Goal: Task Accomplishment & Management: Use online tool/utility

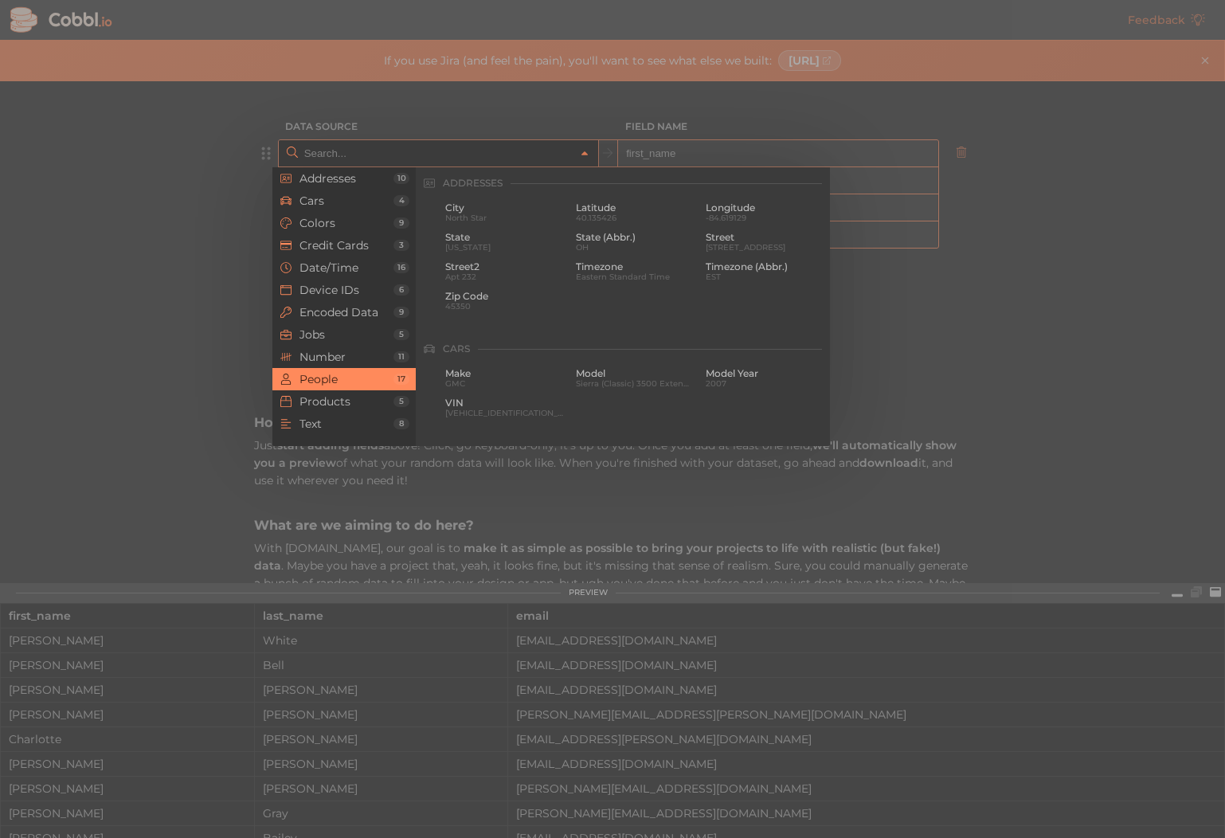
click at [343, 156] on input "text" at bounding box center [437, 153] width 275 height 26
click at [319, 220] on span "Colors" at bounding box center [347, 223] width 94 height 13
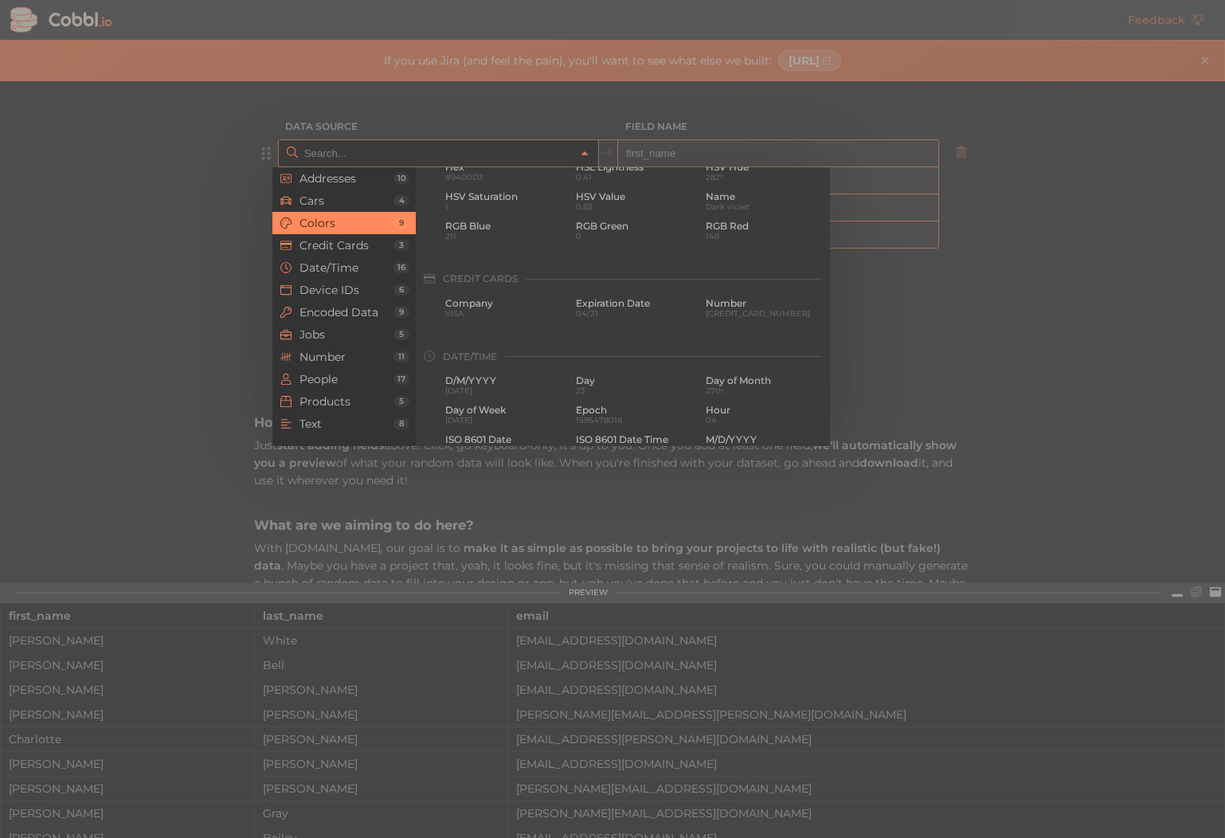
scroll to position [511, 0]
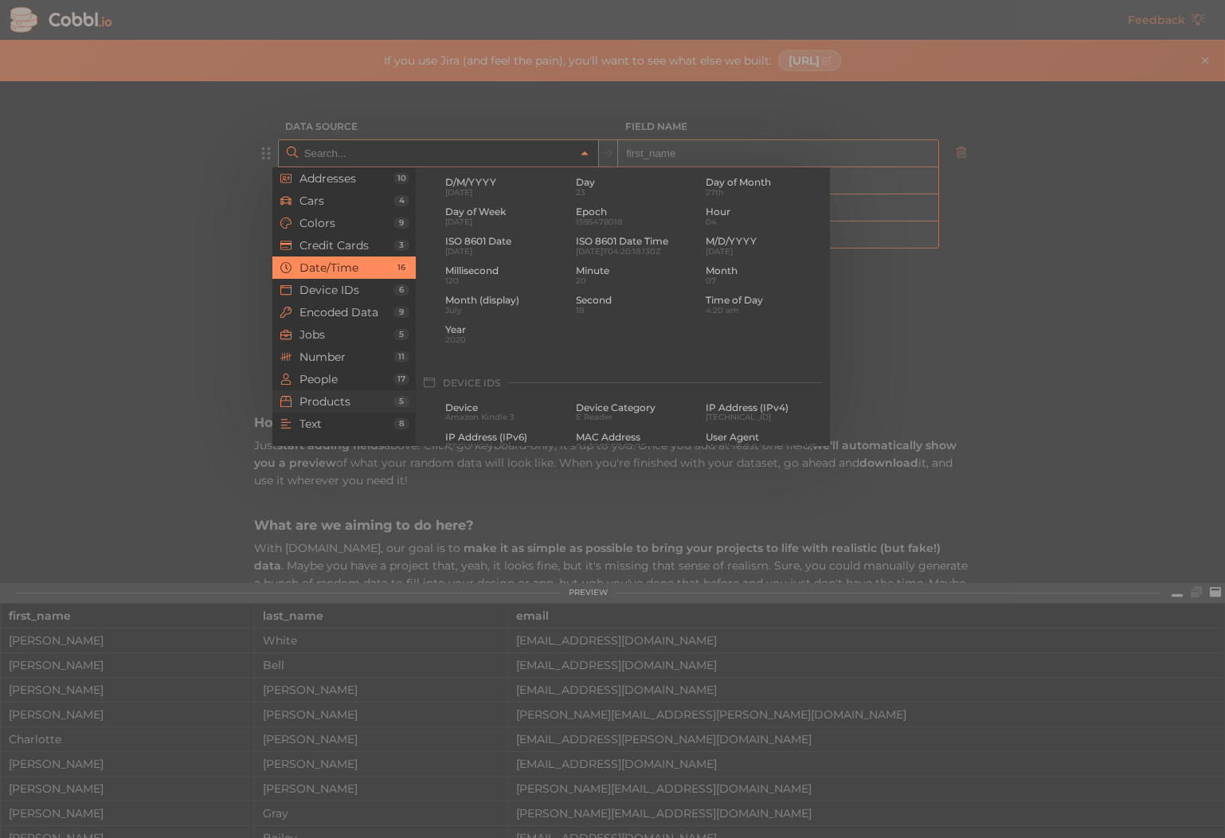
click at [339, 398] on span "Products" at bounding box center [347, 401] width 94 height 13
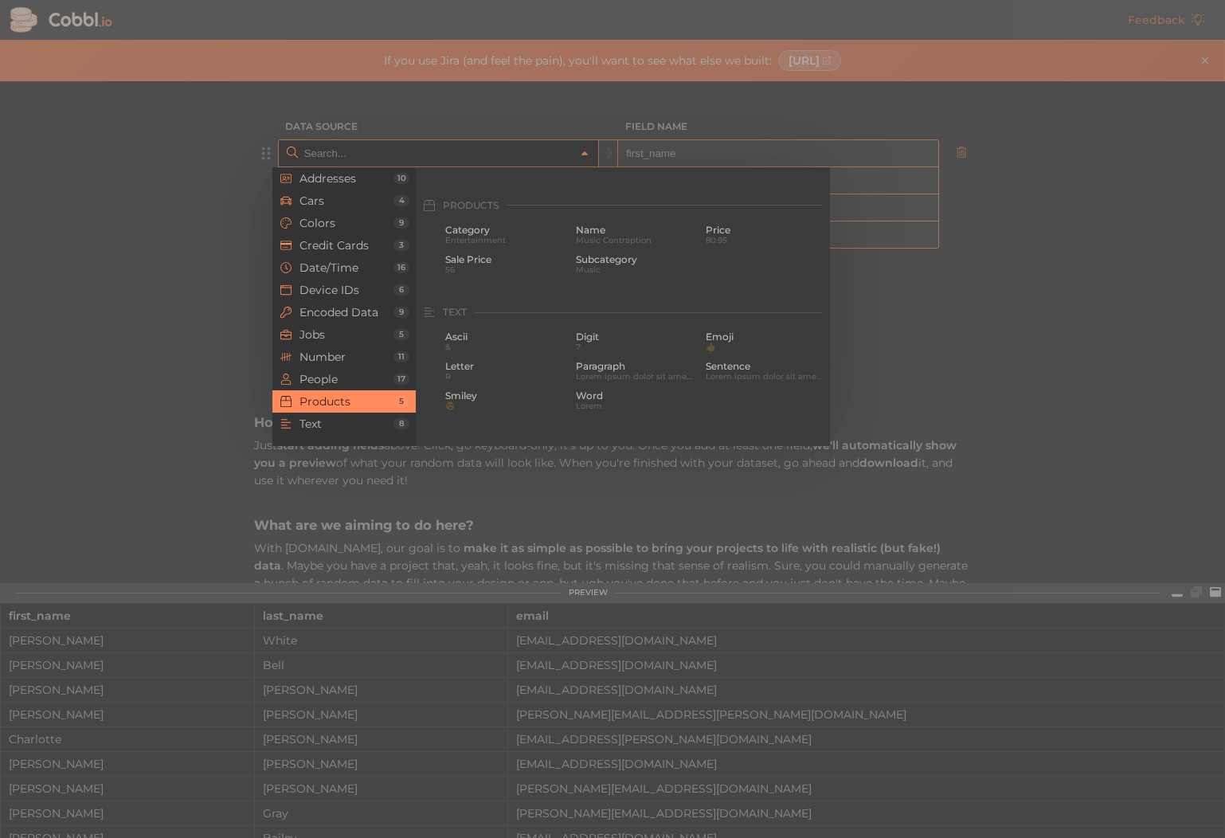
scroll to position [1452, 0]
click at [482, 205] on span "Category" at bounding box center [504, 207] width 119 height 11
type input "Products › Category"
type input "category"
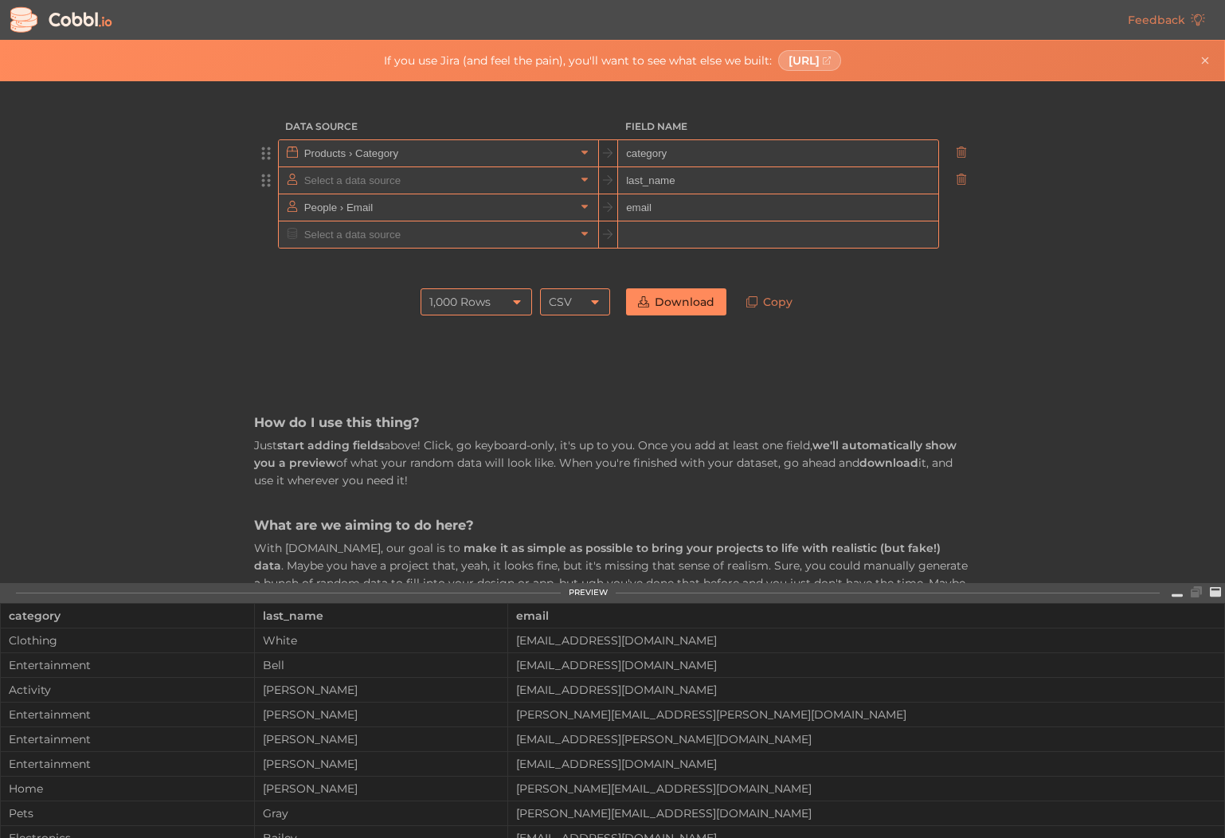
click at [319, 180] on input "text" at bounding box center [437, 180] width 275 height 26
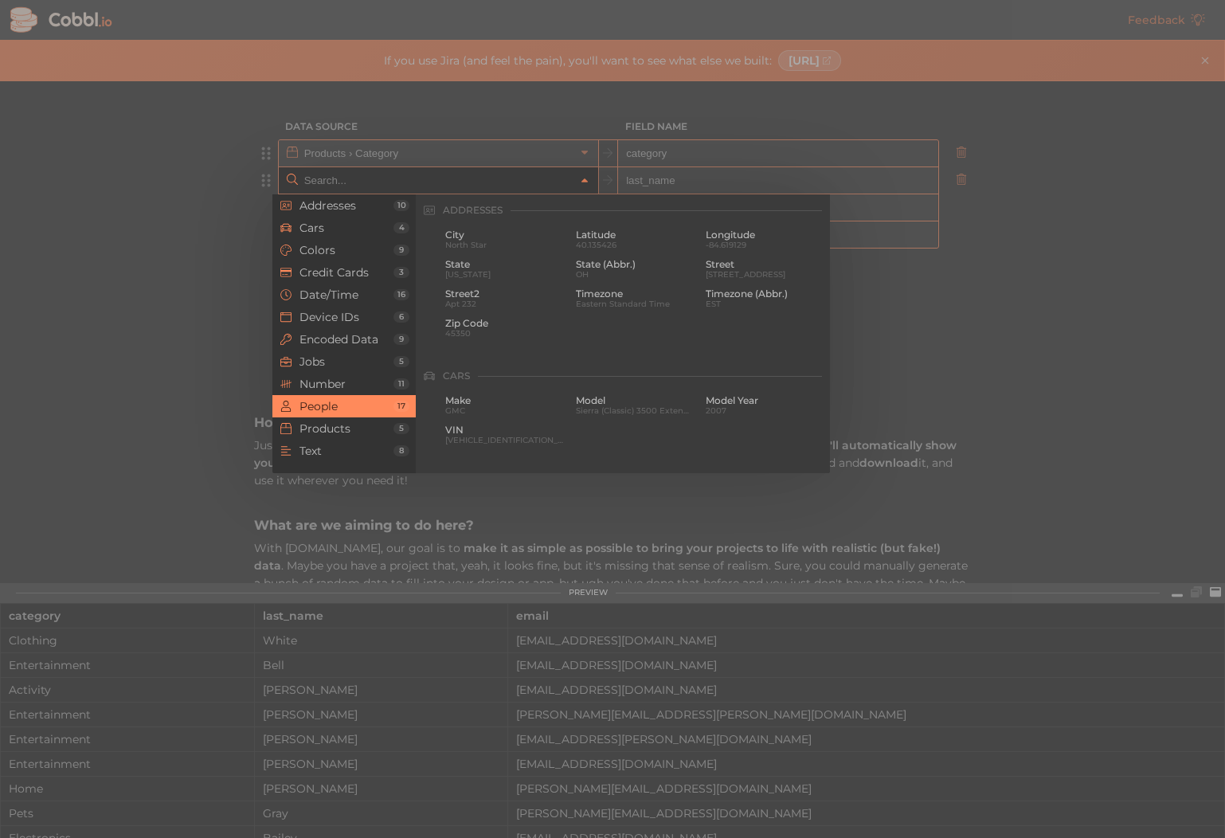
scroll to position [1227, 0]
click at [327, 425] on span "Products" at bounding box center [347, 428] width 94 height 13
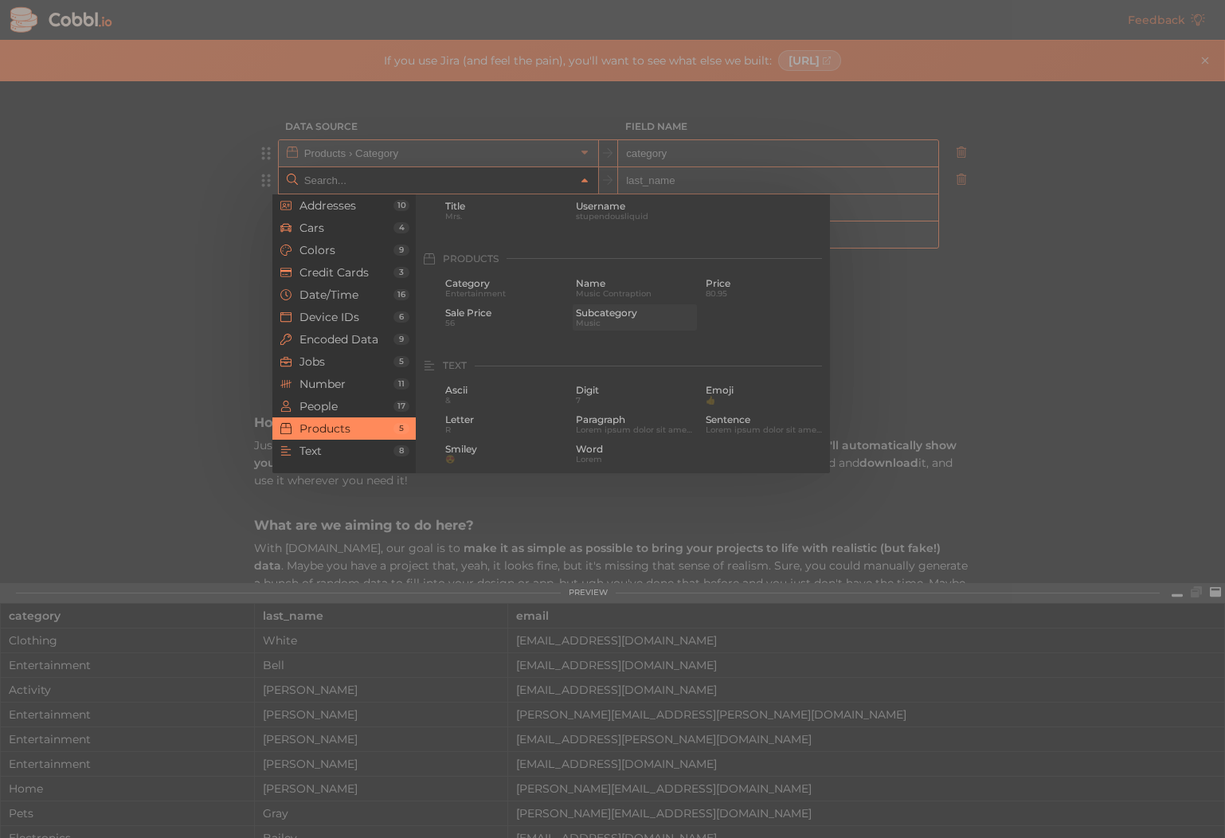
scroll to position [1452, 0]
click at [598, 264] on span "Subcategory" at bounding box center [635, 264] width 119 height 11
type input "Products › Subcategory"
type input "subcategory"
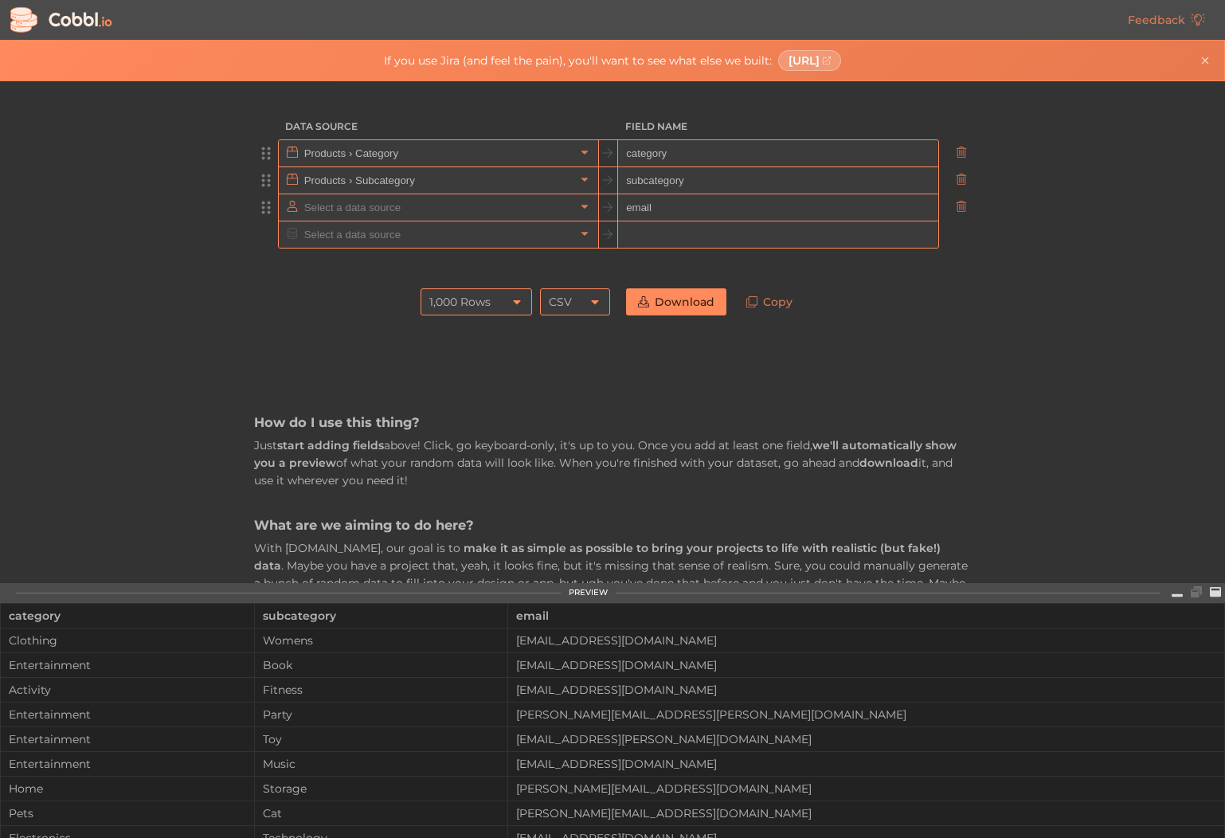
click at [319, 206] on input "text" at bounding box center [437, 207] width 275 height 26
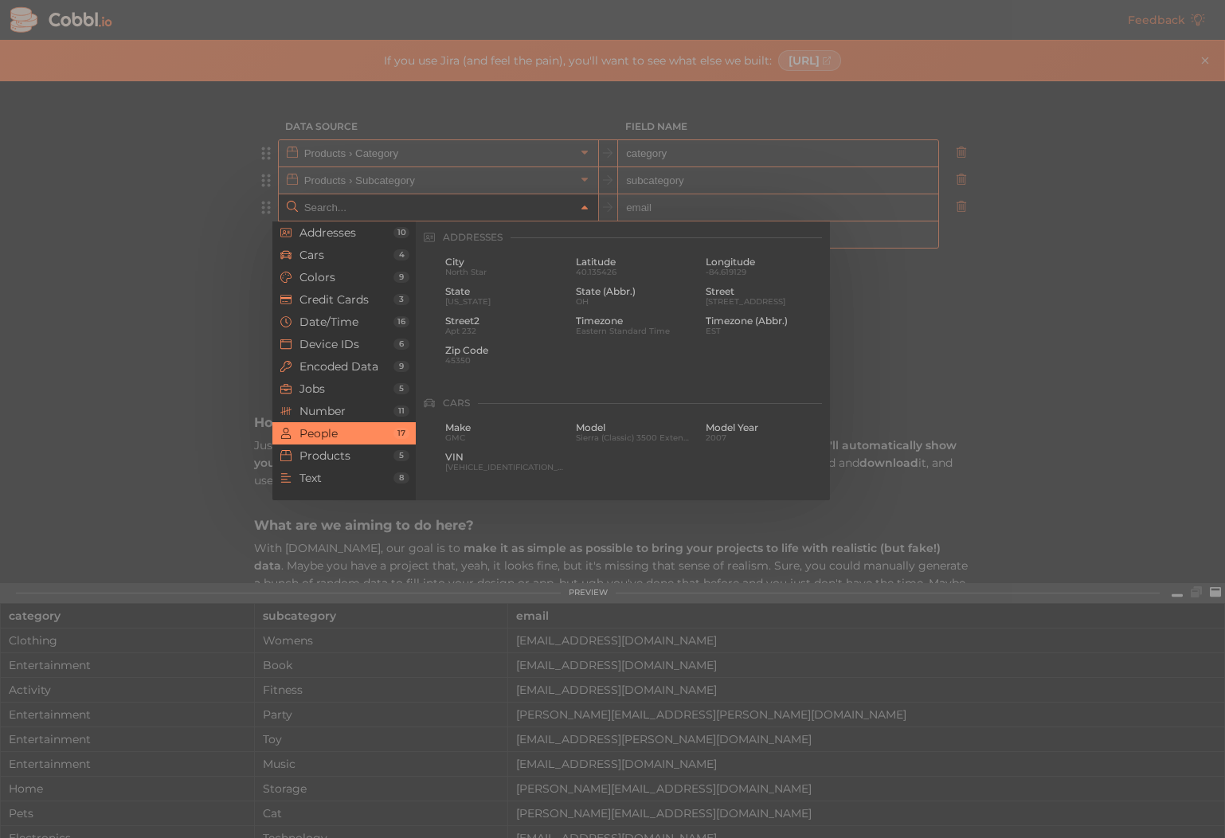
scroll to position [1227, 0]
click at [328, 450] on span "Products" at bounding box center [347, 455] width 94 height 13
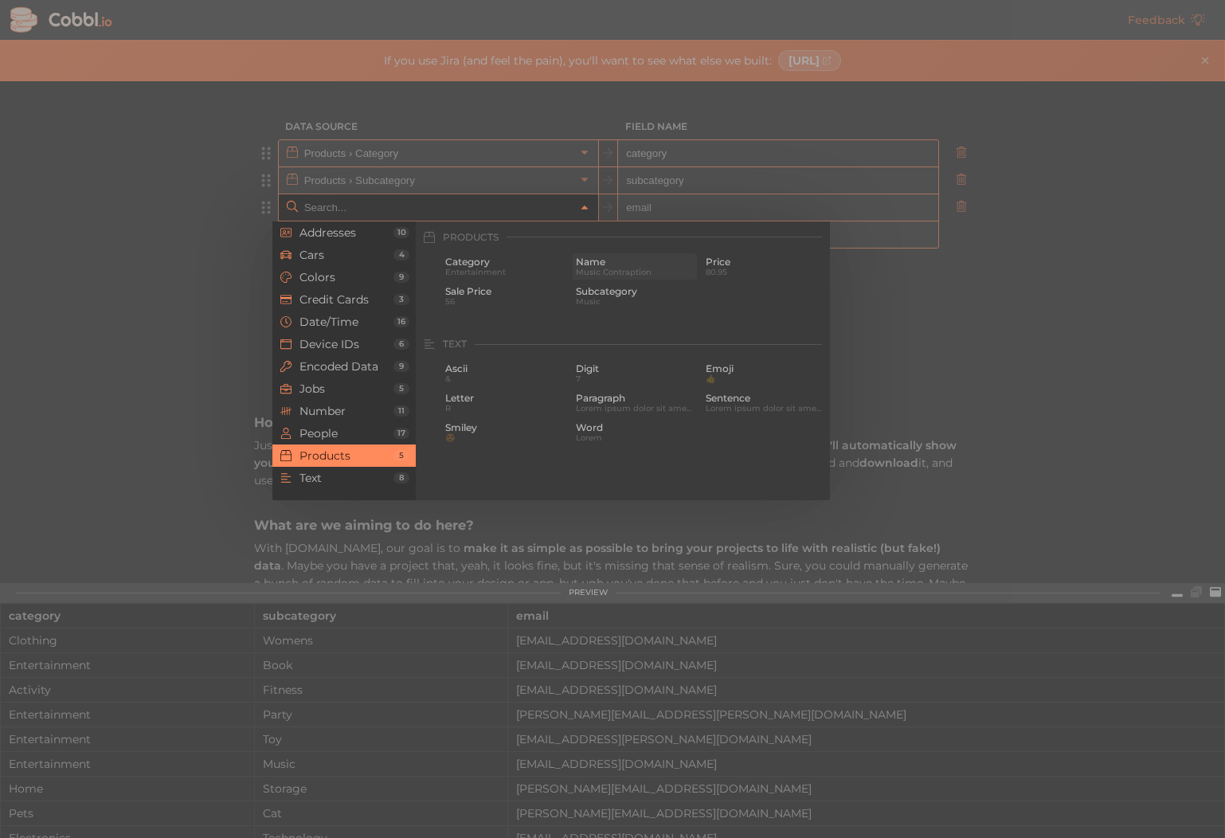
click at [598, 268] on span "Music Contraption" at bounding box center [635, 272] width 119 height 9
type input "Products › Name"
type input "name"
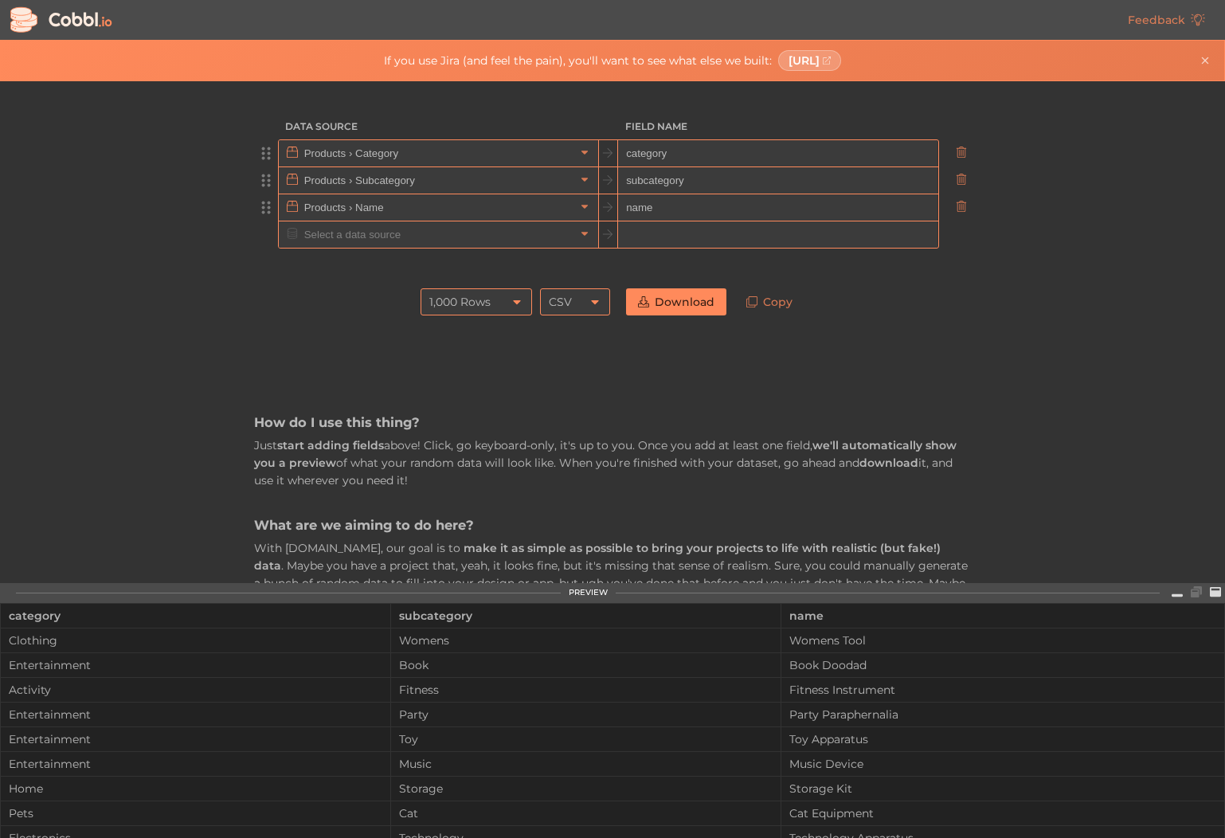
click at [983, 337] on div "Data Source Field Name Products › Category category Products › Subcategory subc…" at bounding box center [612, 734] width 757 height 1307
click at [511, 304] on icon at bounding box center [517, 302] width 13 height 13
click at [468, 327] on li "10 Rows" at bounding box center [472, 328] width 110 height 27
click at [782, 304] on link "Copy" at bounding box center [770, 301] width 70 height 27
drag, startPoint x: 1057, startPoint y: 294, endPoint x: 994, endPoint y: 323, distance: 69.5
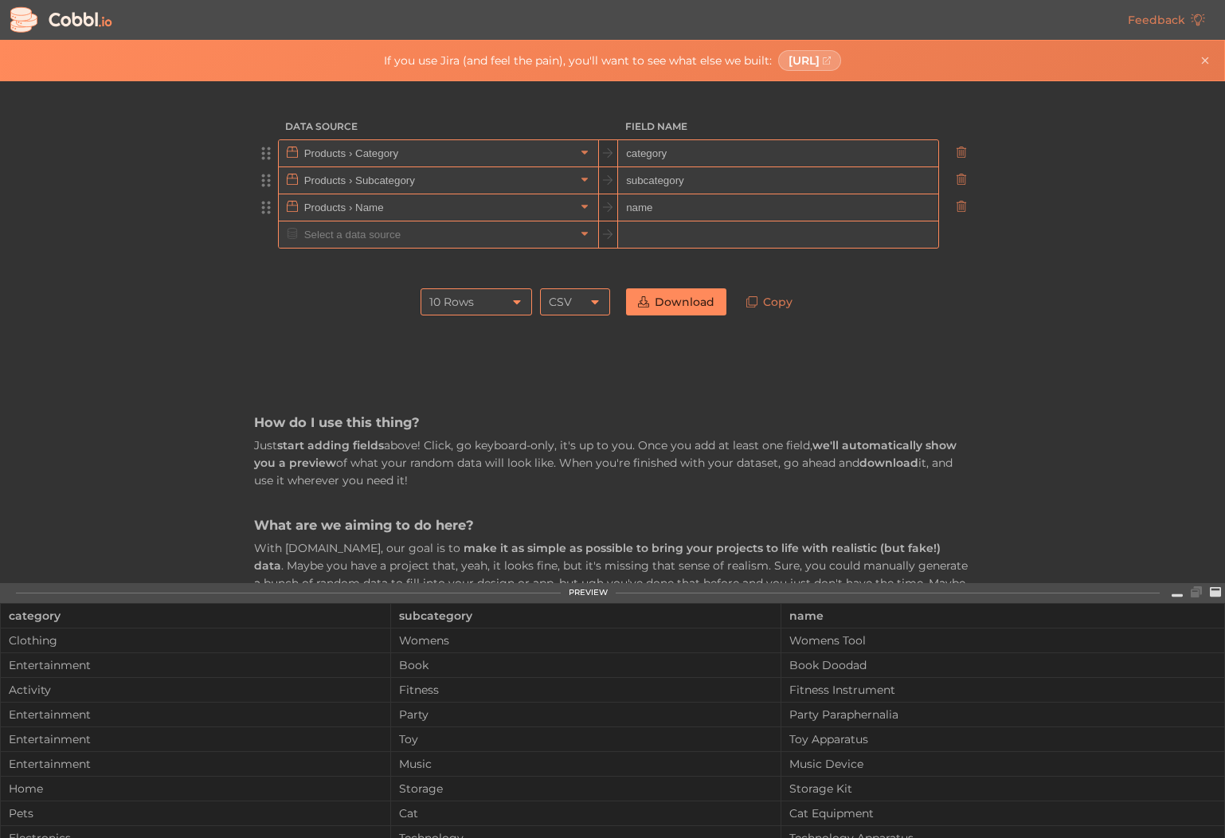
click at [1057, 294] on div "Data Source Field Name Products › Category category Products › Subcategory subc…" at bounding box center [612, 332] width 1224 height 502
click at [436, 304] on div "10 Rows" at bounding box center [451, 301] width 45 height 27
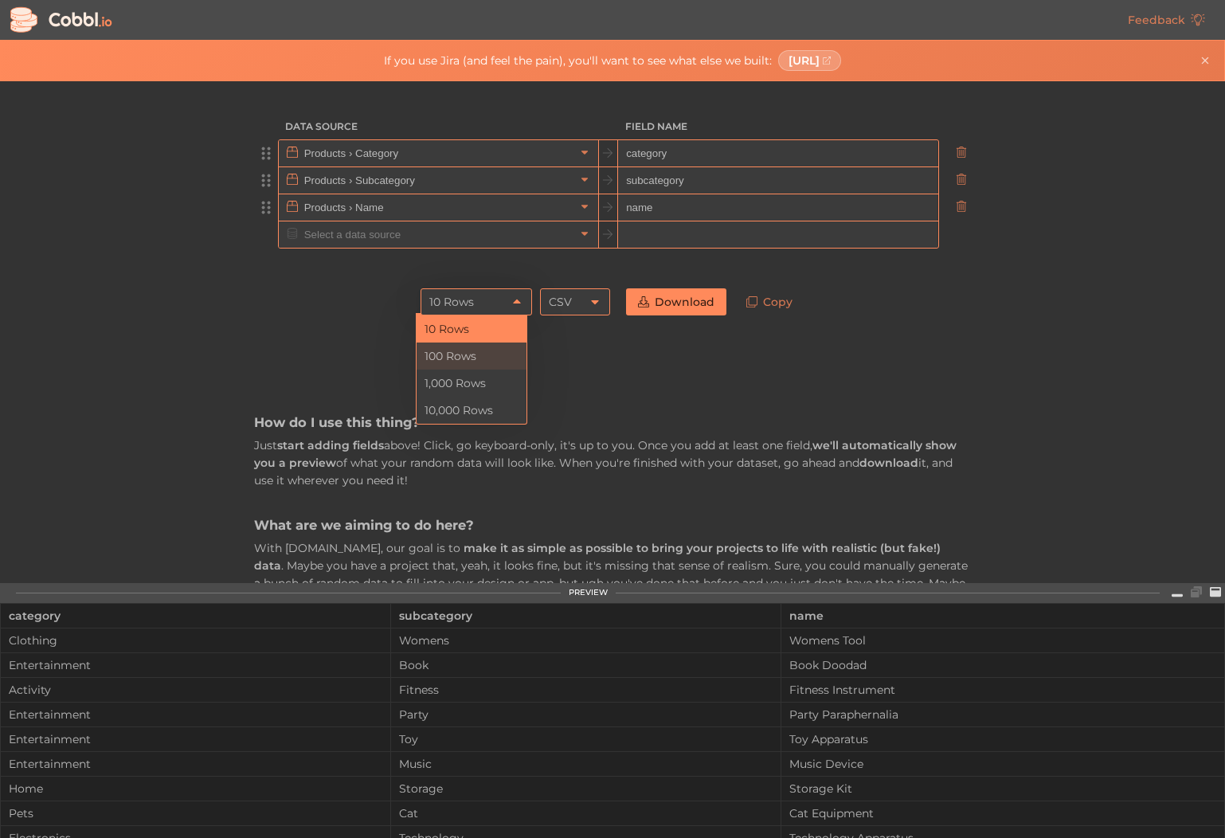
click at [445, 357] on li "100 Rows" at bounding box center [472, 356] width 110 height 27
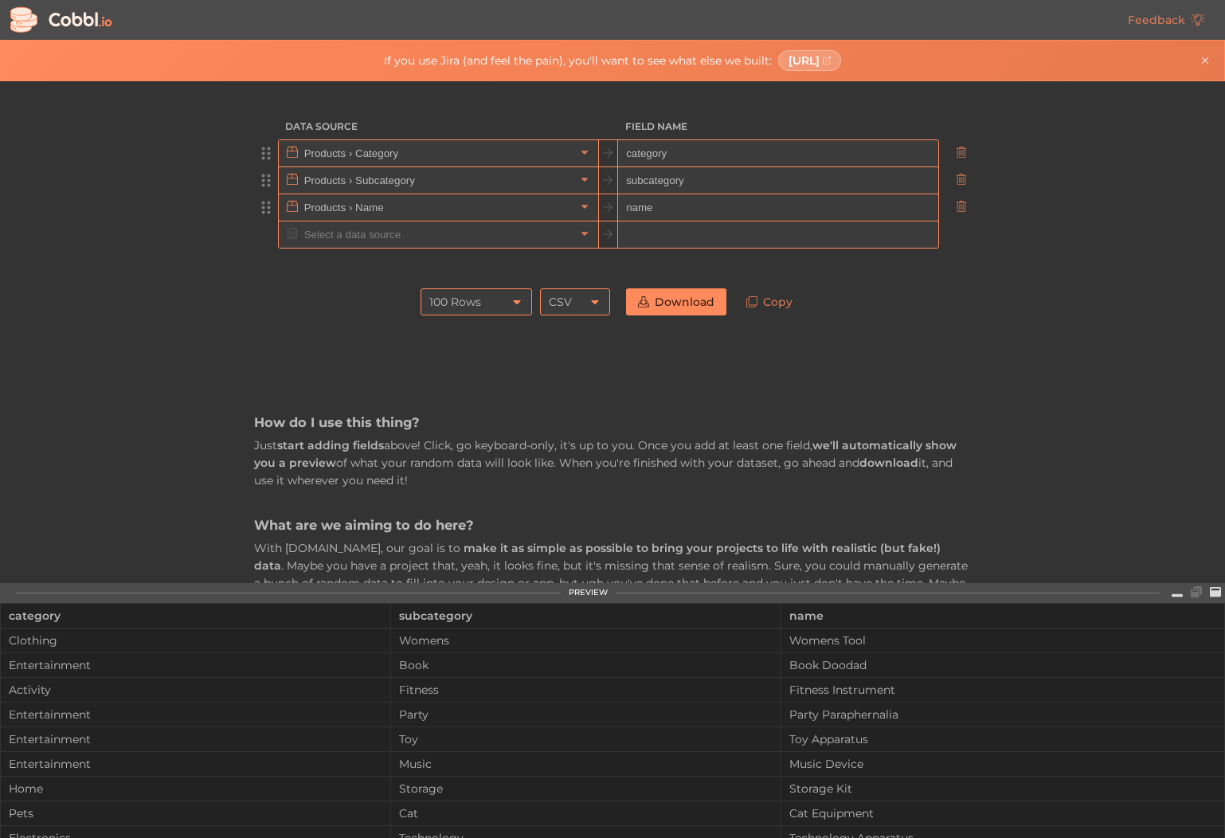
click at [455, 303] on div "100 Rows" at bounding box center [455, 301] width 52 height 27
click at [468, 375] on li "1,000 Rows" at bounding box center [472, 383] width 110 height 27
click at [778, 308] on link "Copy" at bounding box center [770, 301] width 70 height 27
click at [574, 297] on div "CSV" at bounding box center [575, 301] width 70 height 27
click at [567, 357] on li "JSON" at bounding box center [570, 356] width 69 height 27
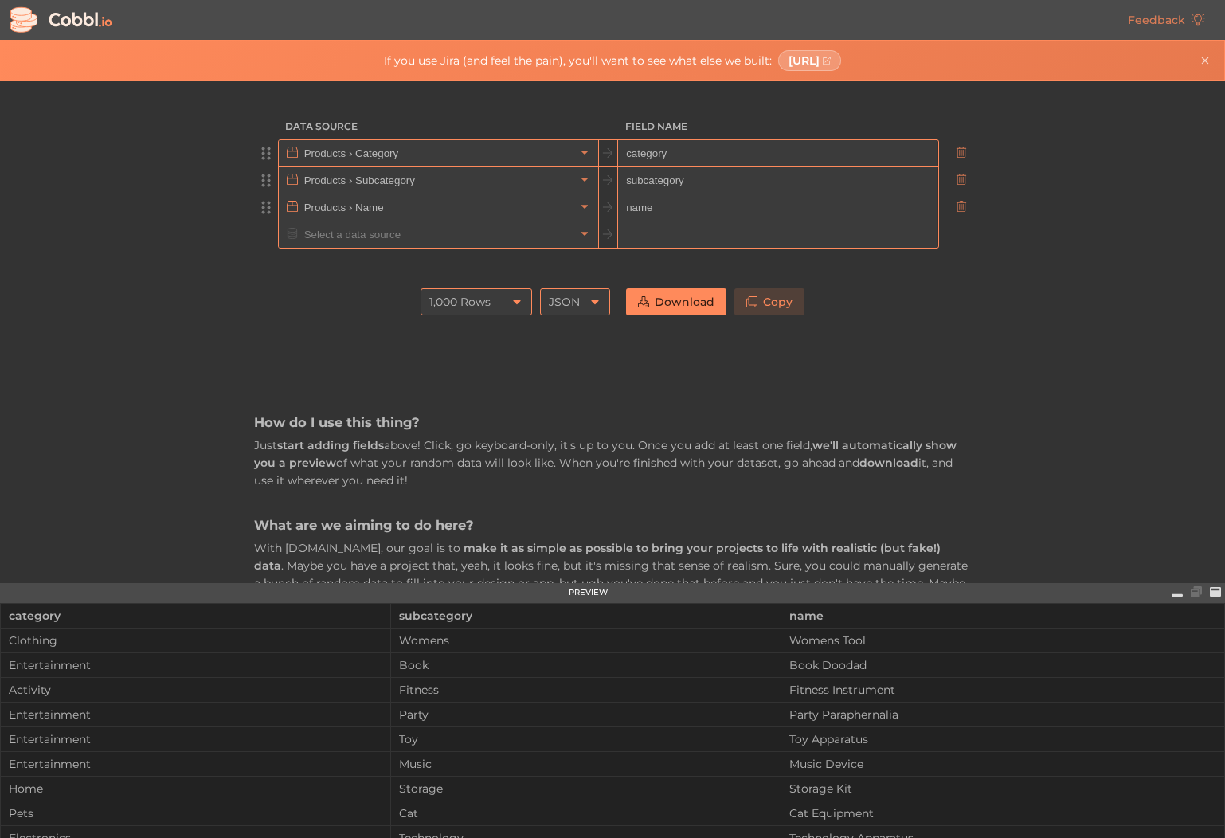
click at [758, 300] on link "Copy" at bounding box center [770, 301] width 70 height 27
click at [579, 229] on icon at bounding box center [584, 234] width 11 height 11
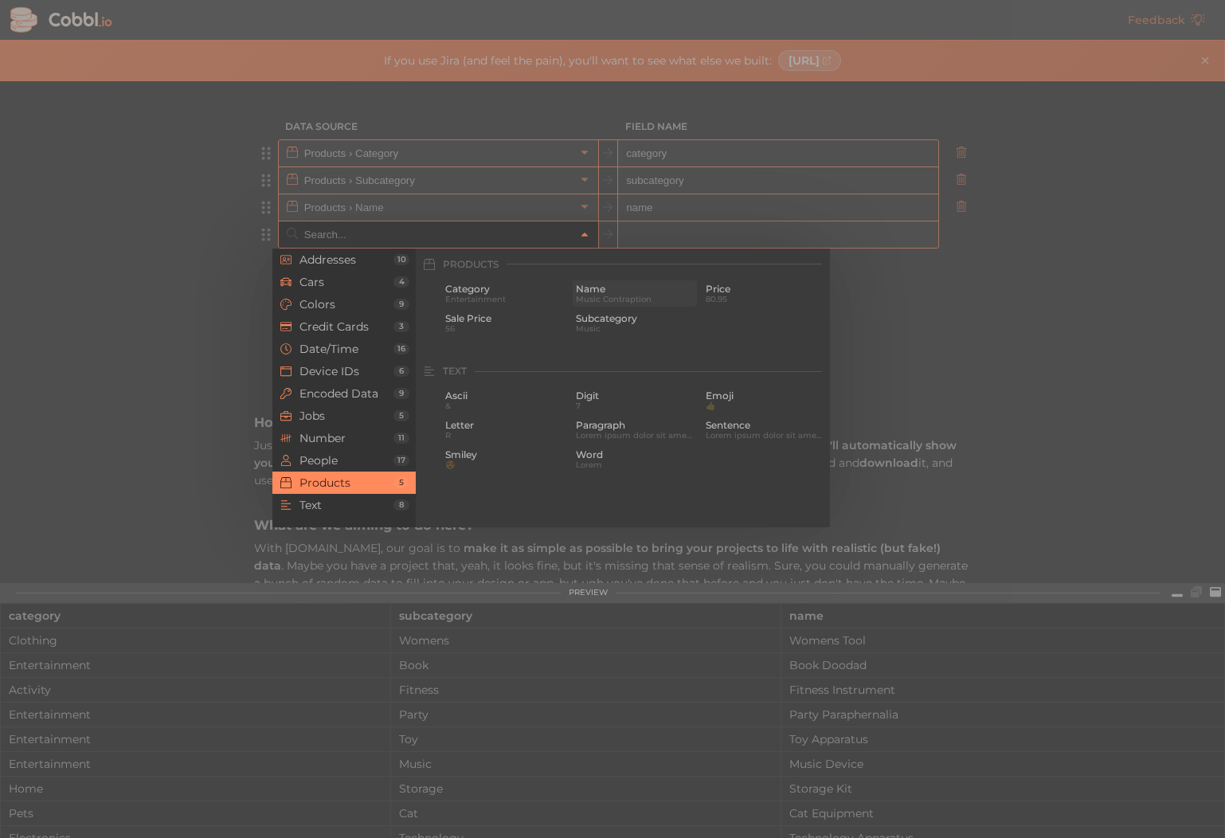
click at [611, 292] on span "Name" at bounding box center [635, 289] width 119 height 11
type input "Products › Name"
type input "name"
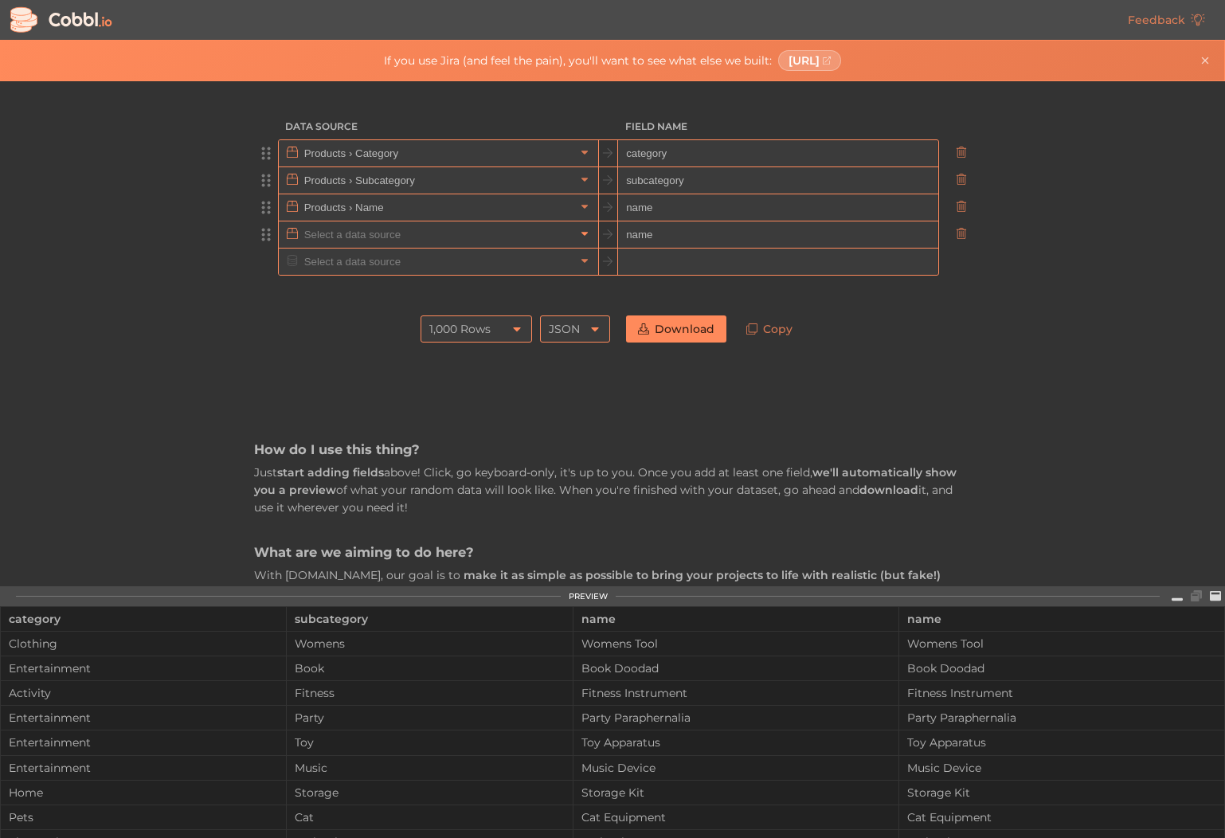
click at [582, 234] on icon at bounding box center [585, 235] width 6 height 4
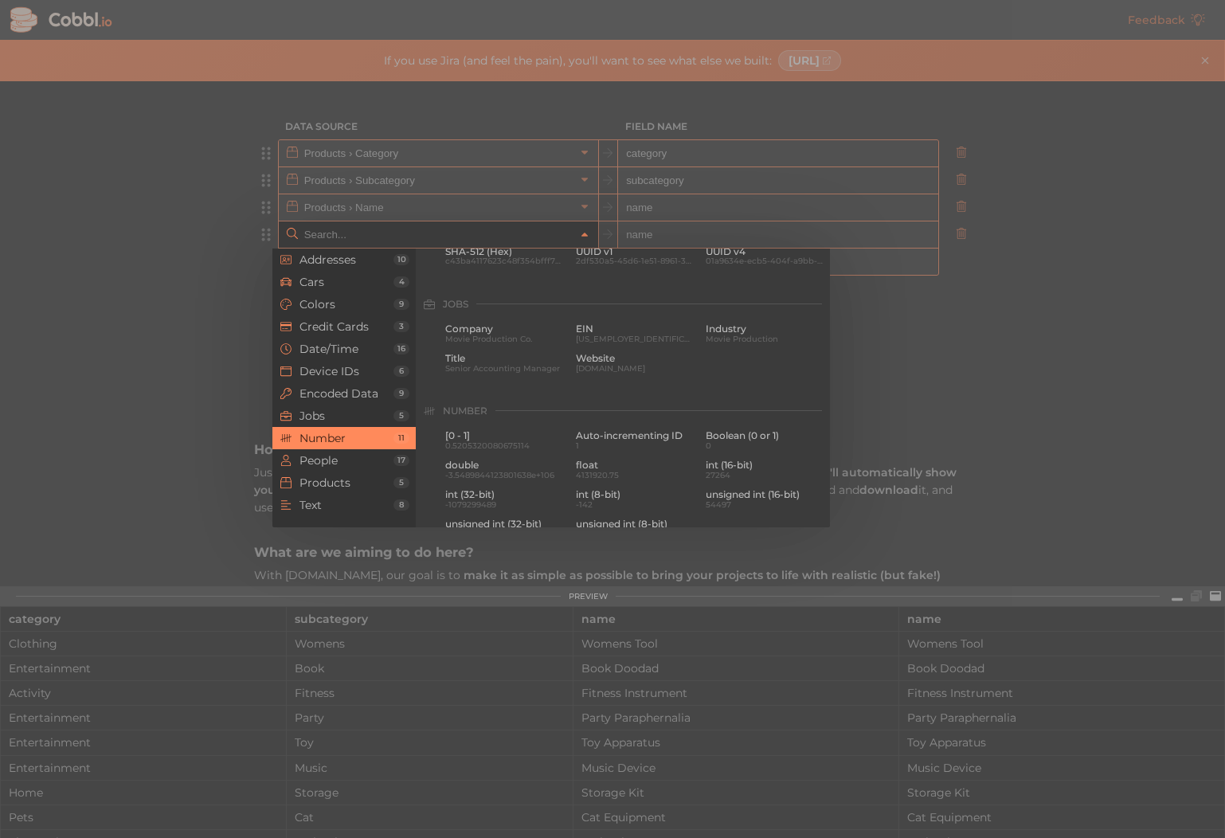
scroll to position [910, 0]
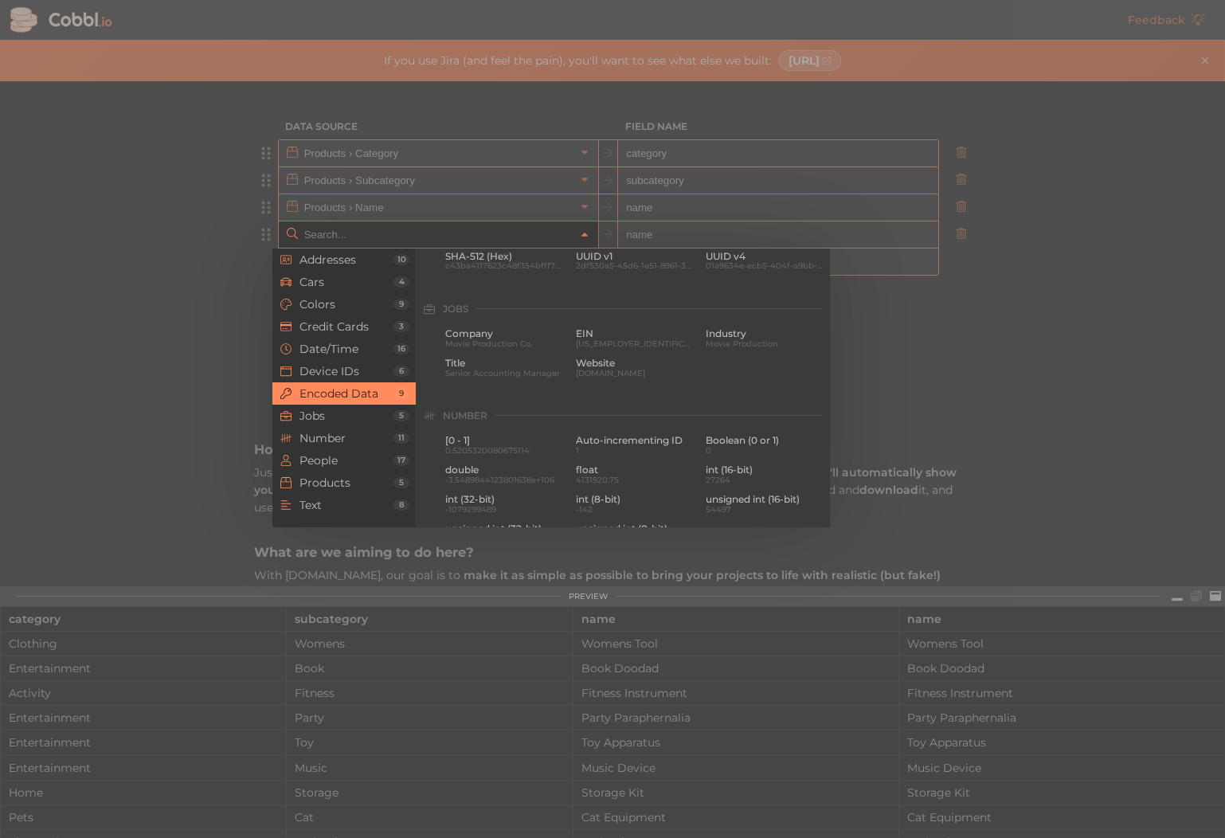
click at [1000, 382] on div at bounding box center [612, 419] width 1225 height 838
type input "Products › Name"
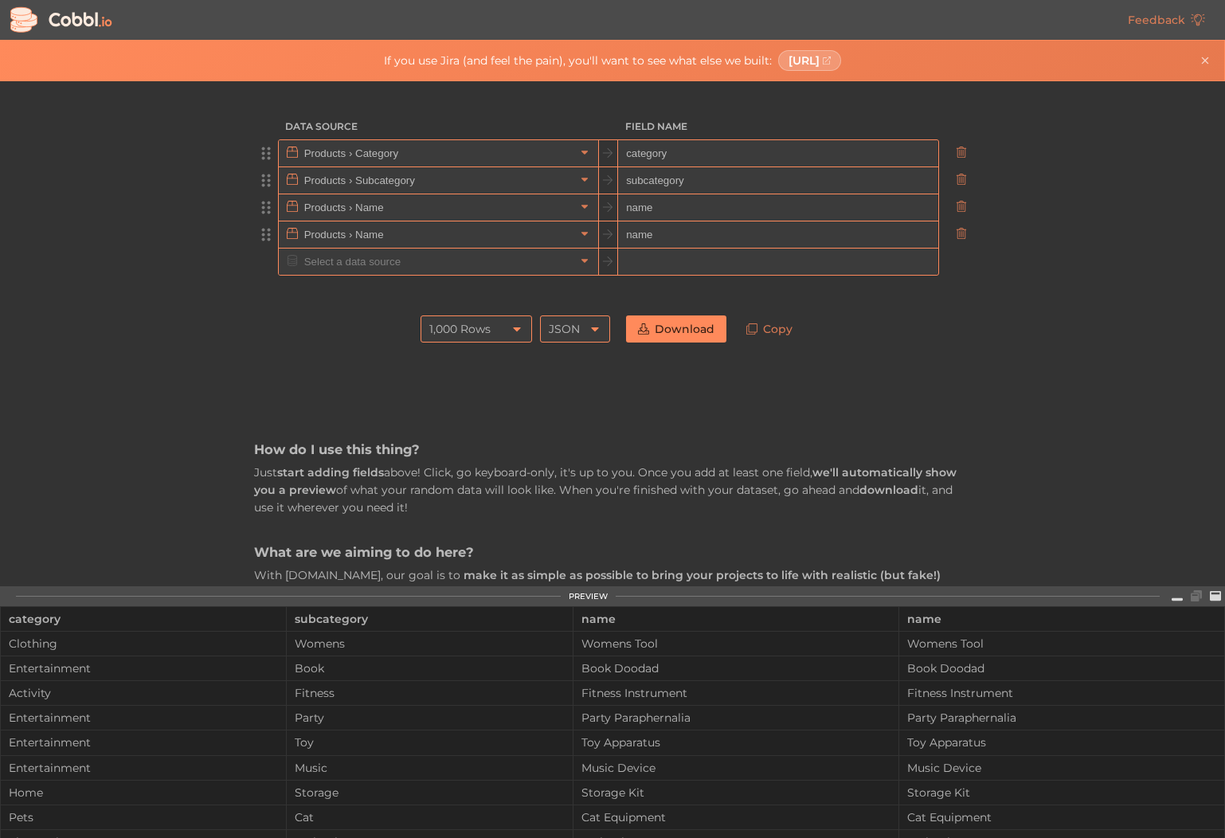
click at [265, 335] on div "1,000 Rows 1,000 Rows JSON JSON Download Copy Copied to clipboard!" at bounding box center [612, 329] width 717 height 43
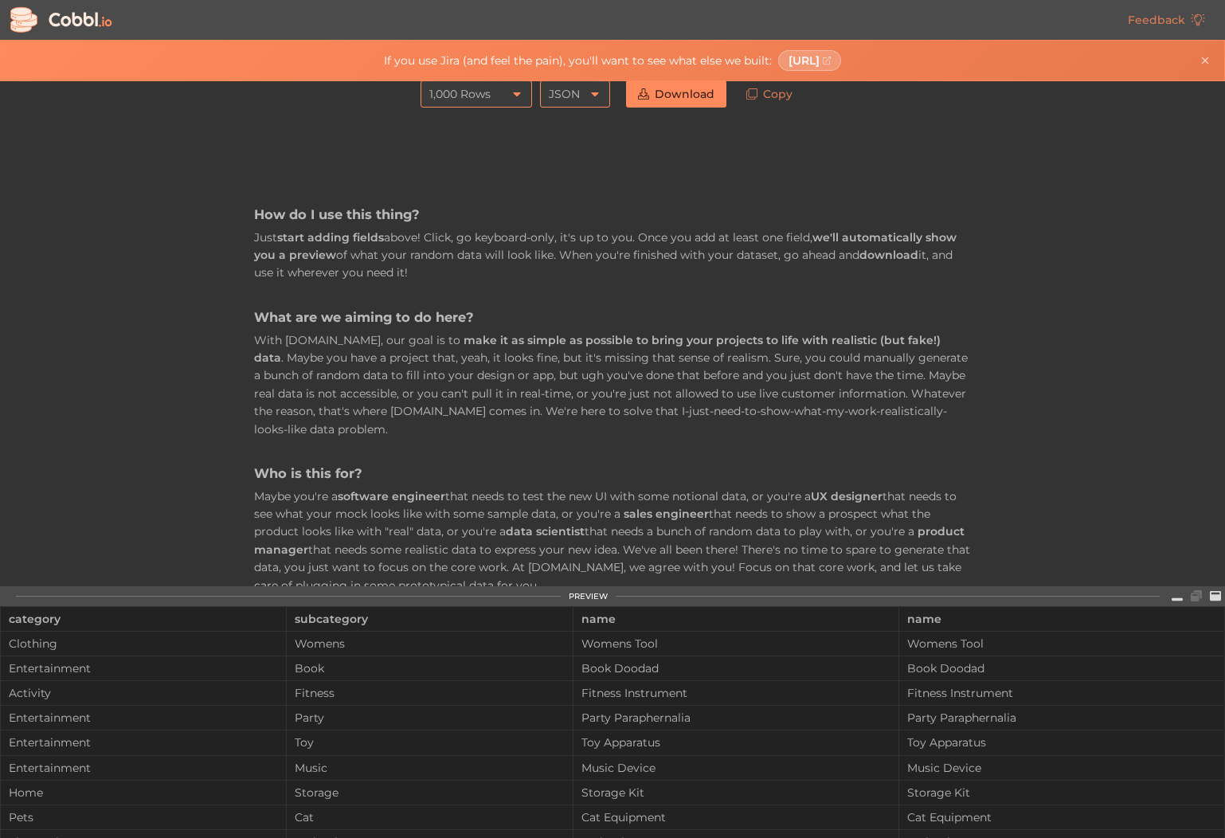
scroll to position [0, 0]
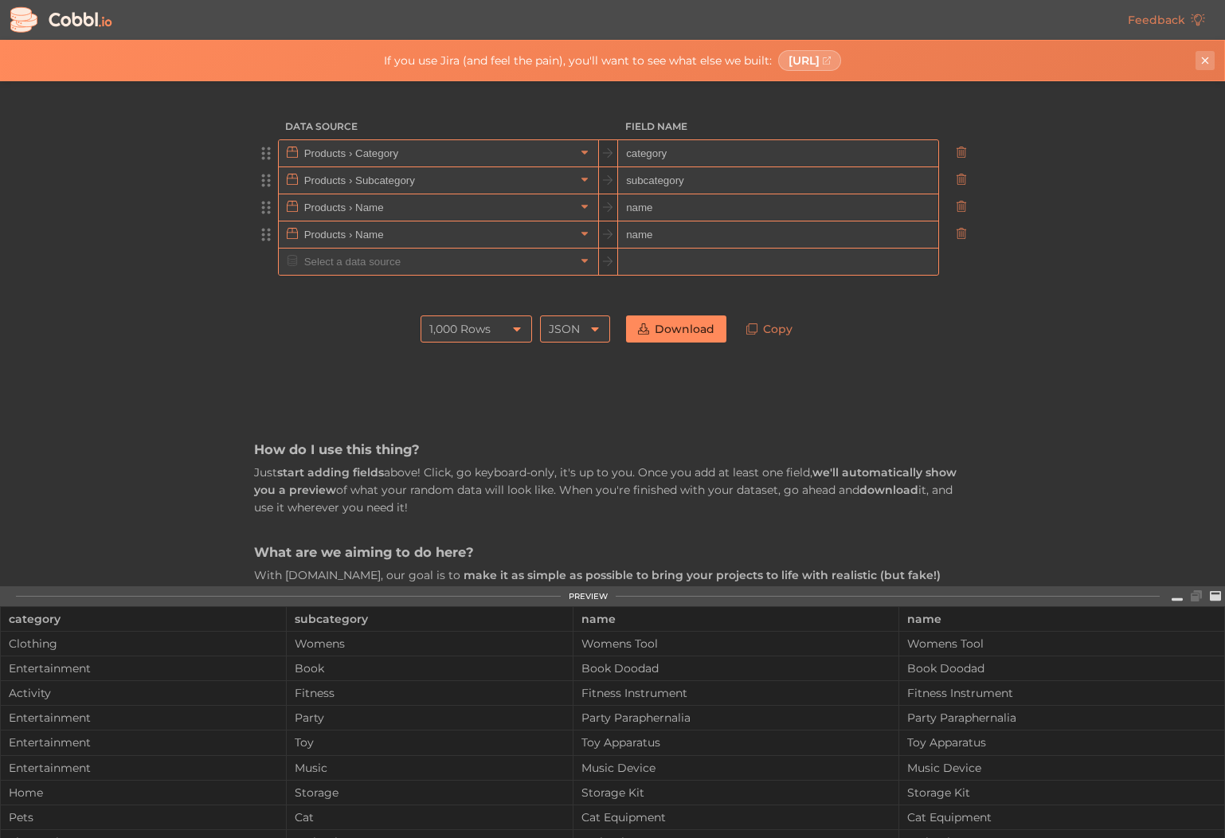
click at [1209, 61] on icon "Close banner" at bounding box center [1205, 60] width 11 height 11
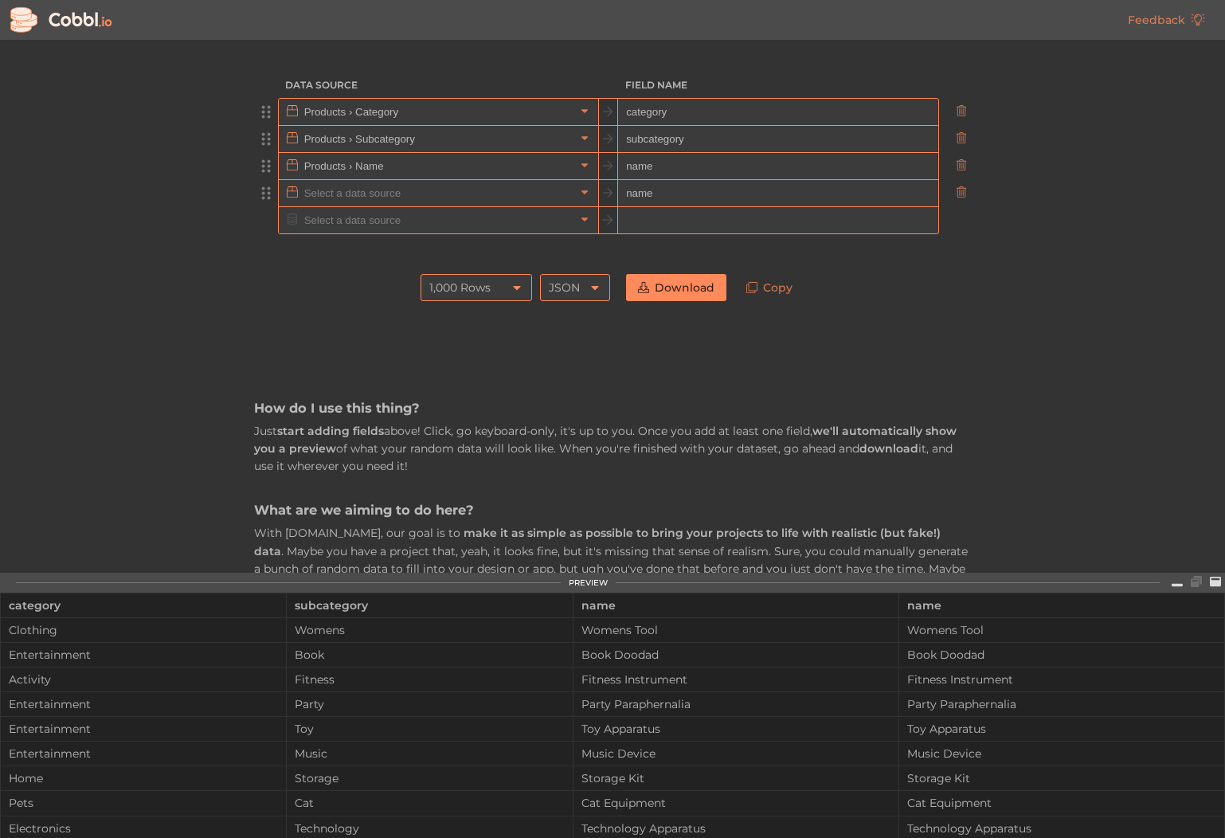
click at [429, 195] on input "text" at bounding box center [437, 193] width 275 height 26
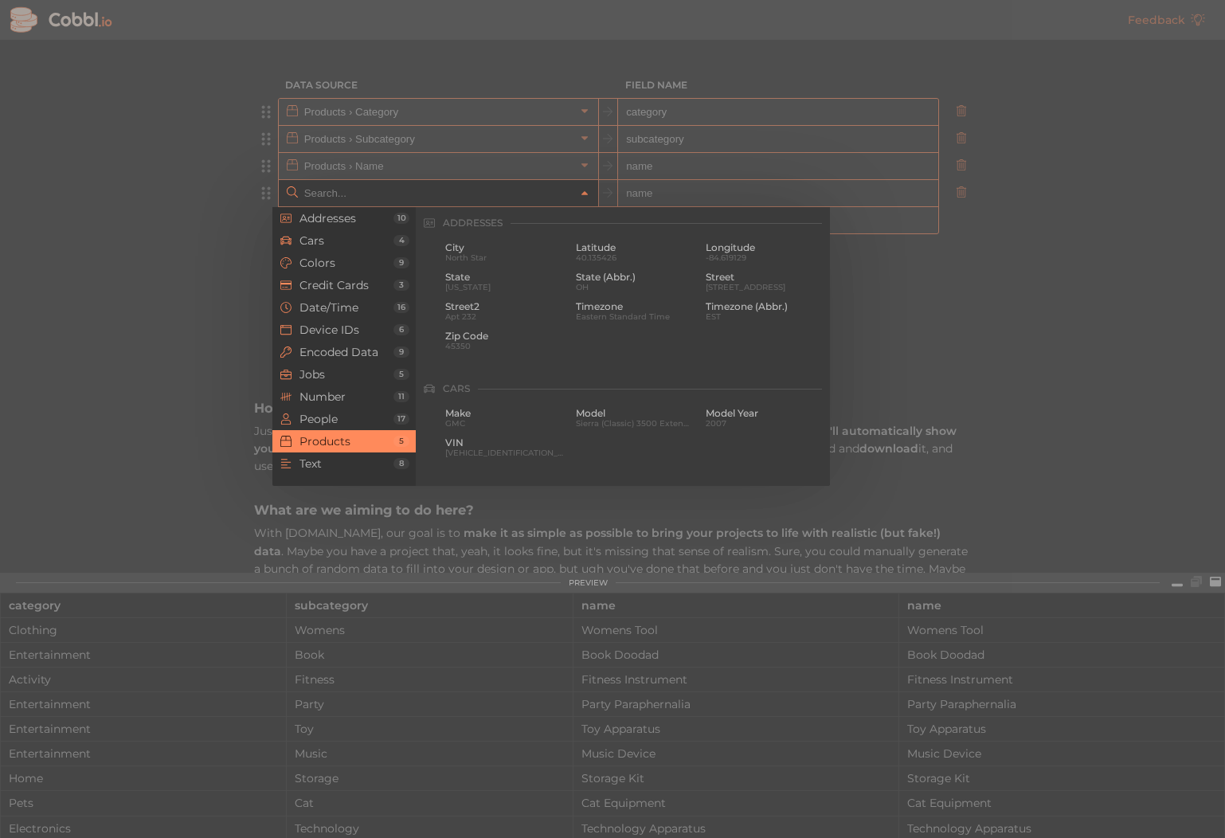
scroll to position [1452, 0]
click at [880, 320] on div at bounding box center [612, 419] width 1225 height 838
type input "Products › Name"
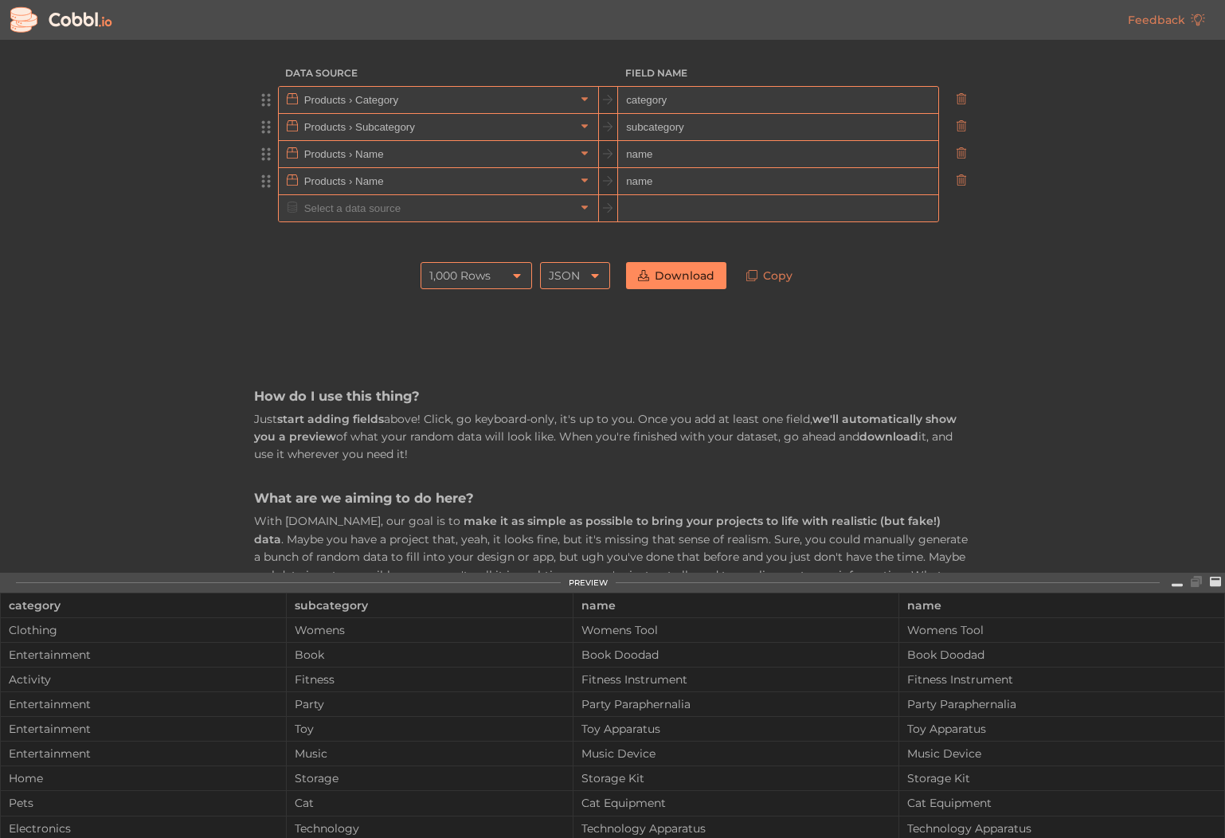
scroll to position [0, 0]
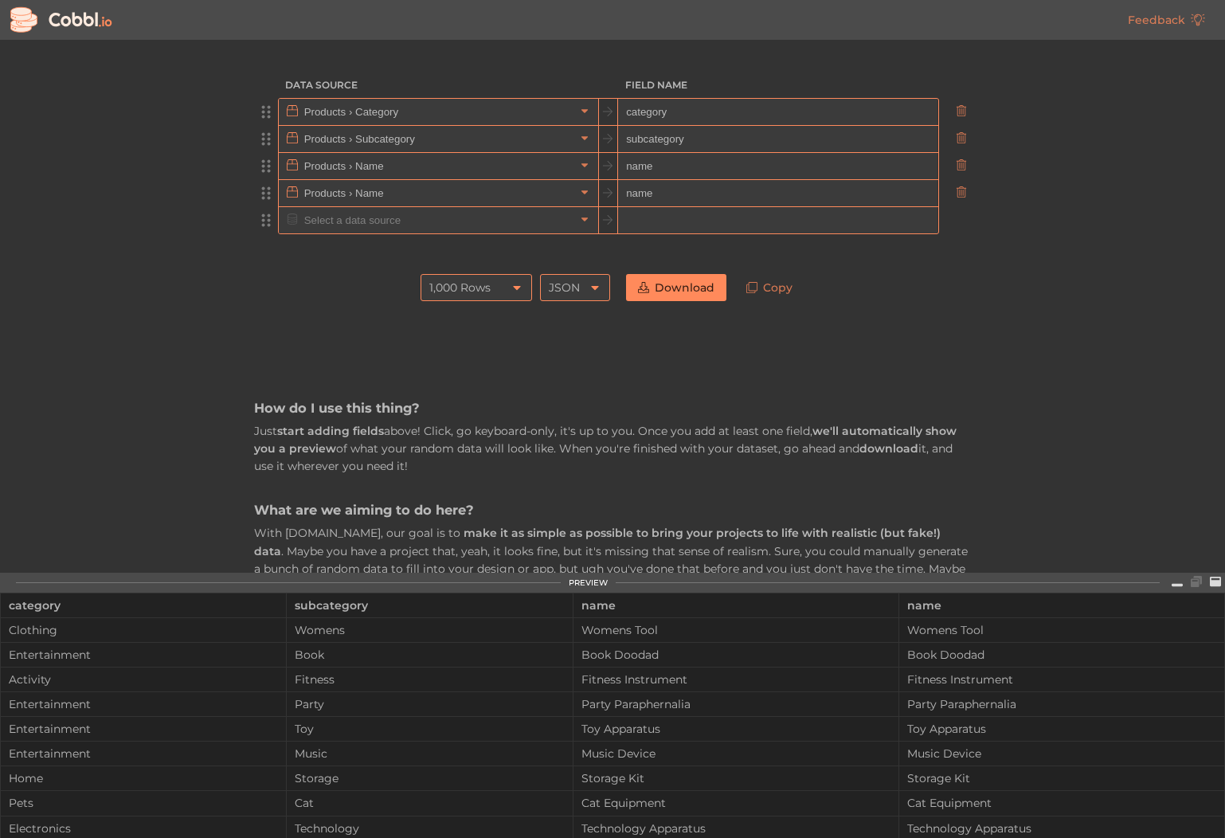
click at [532, 230] on input "text" at bounding box center [437, 220] width 275 height 26
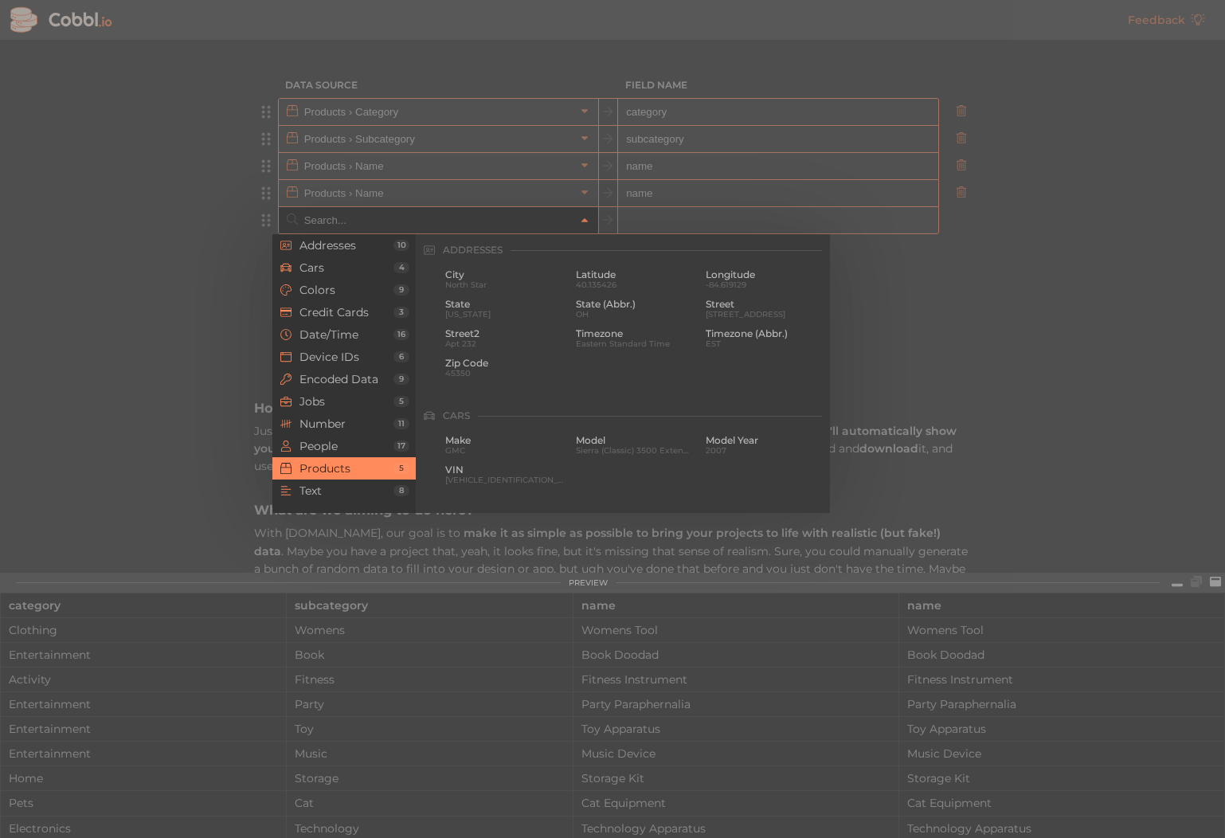
scroll to position [1452, 0]
click at [913, 365] on div at bounding box center [612, 419] width 1225 height 838
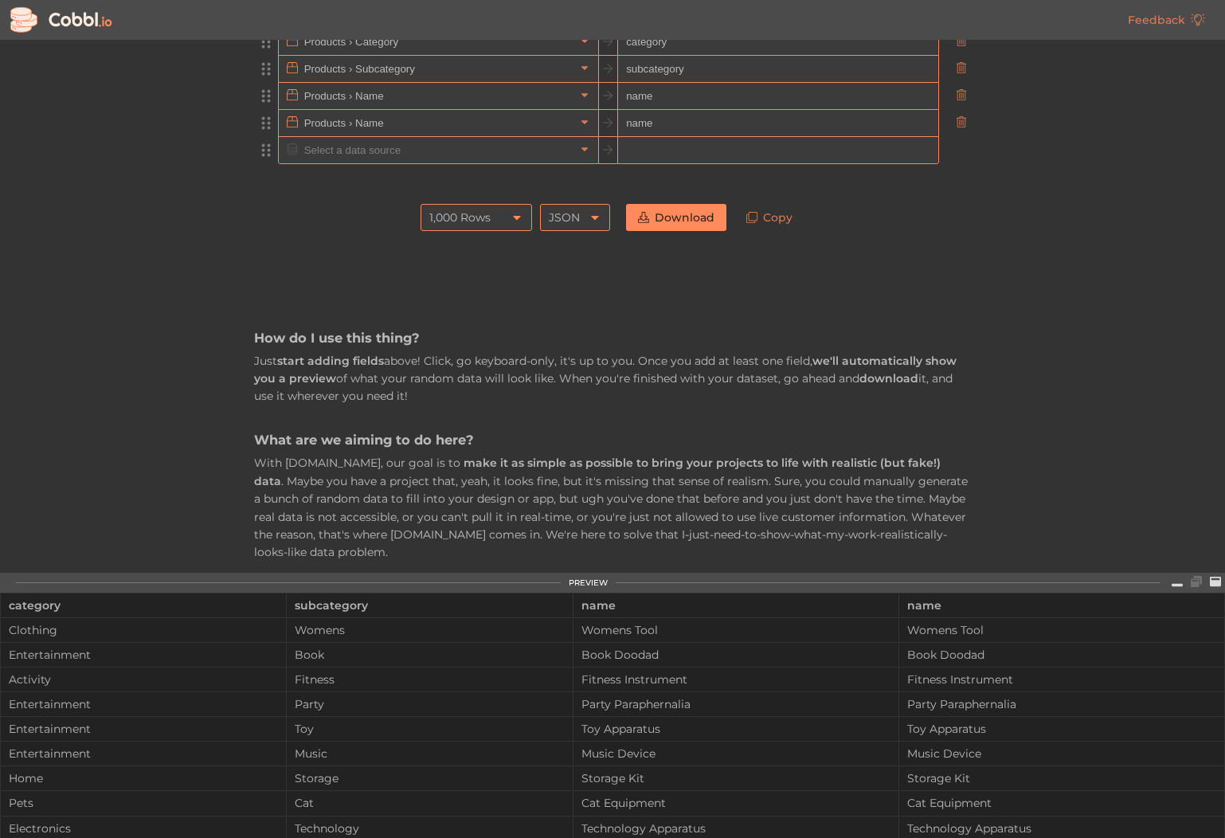
scroll to position [0, 0]
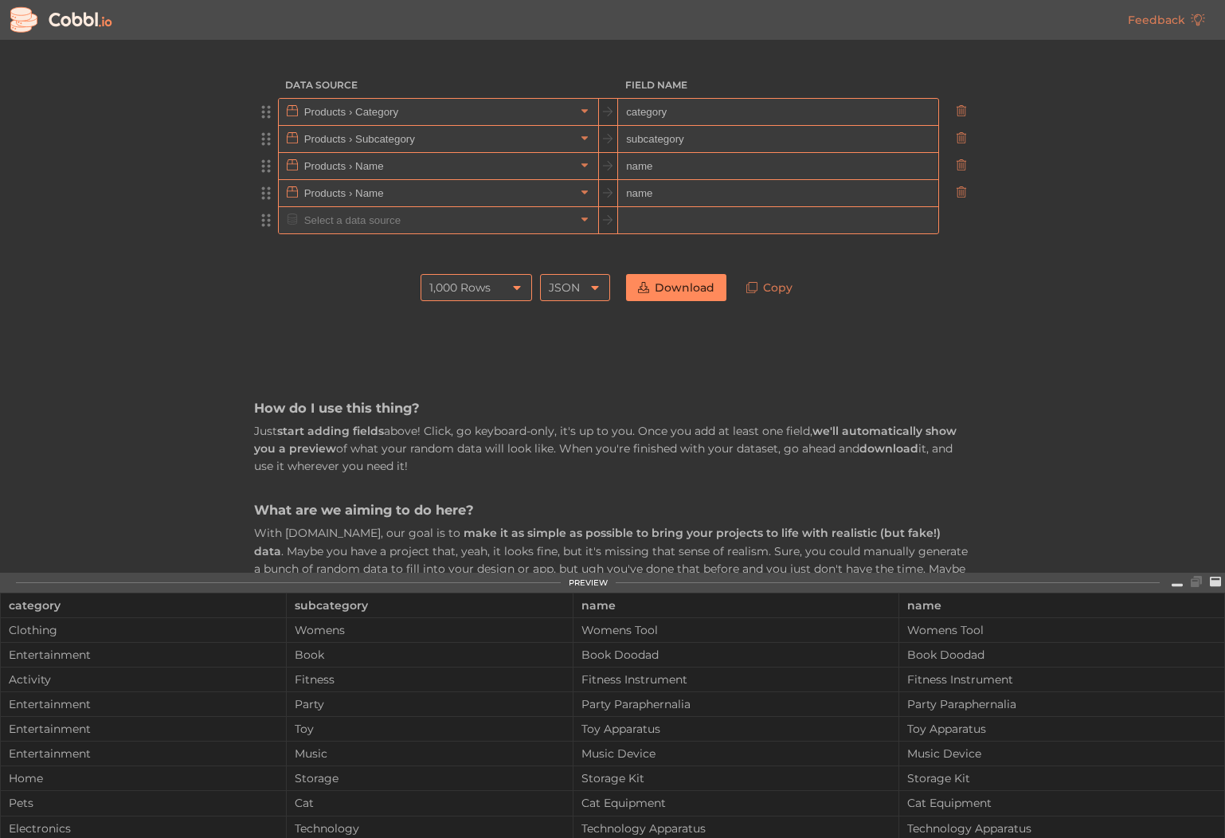
drag, startPoint x: 80, startPoint y: 19, endPoint x: 64, endPoint y: 12, distance: 18.2
click at [64, 12] on icon at bounding box center [61, 20] width 107 height 30
click at [65, 19] on icon at bounding box center [61, 20] width 107 height 30
click at [1174, 19] on link "Feedback" at bounding box center [1166, 19] width 101 height 27
